Goal: Task Accomplishment & Management: Use online tool/utility

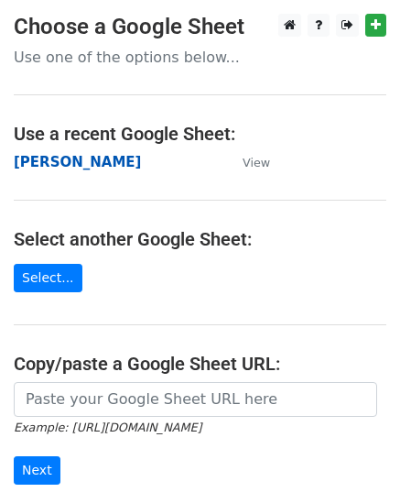
click at [60, 168] on strong "[PERSON_NAME]" at bounding box center [77, 162] width 127 height 16
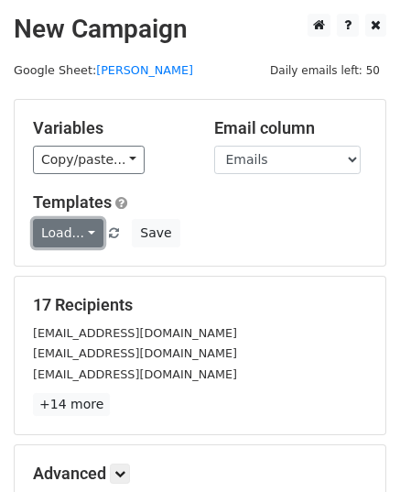
click at [66, 236] on link "Load..." at bounding box center [68, 233] width 70 height 28
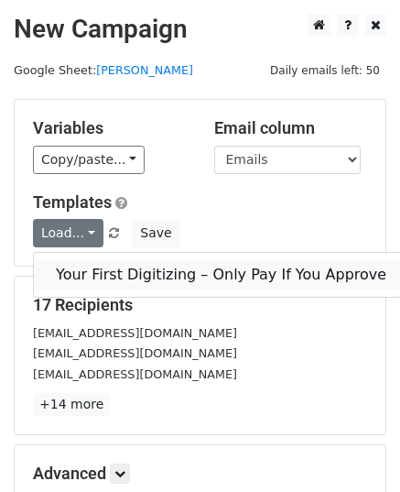
click at [103, 269] on link "Your First Digitizing – Only Pay If You Approve" at bounding box center [221, 274] width 374 height 29
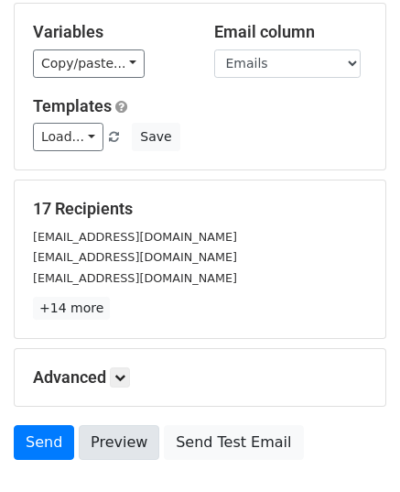
scroll to position [216, 0]
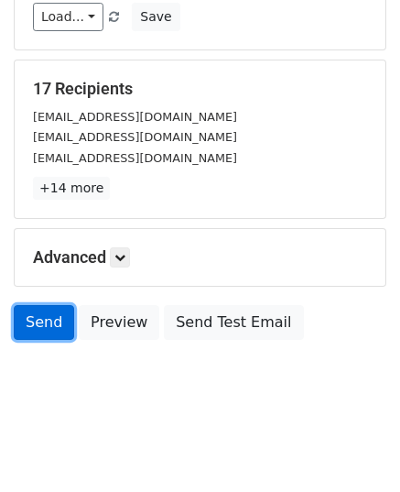
click at [46, 321] on link "Send" at bounding box center [44, 322] width 60 height 35
